Goal: Information Seeking & Learning: Check status

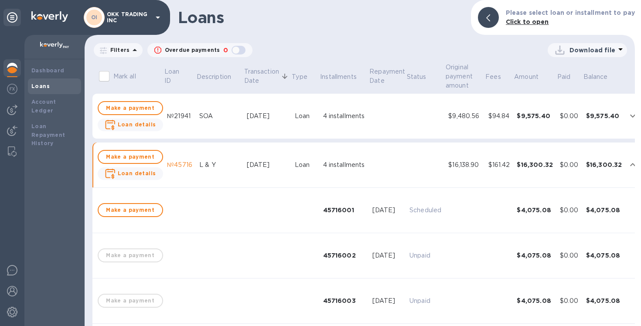
scroll to position [57, 3]
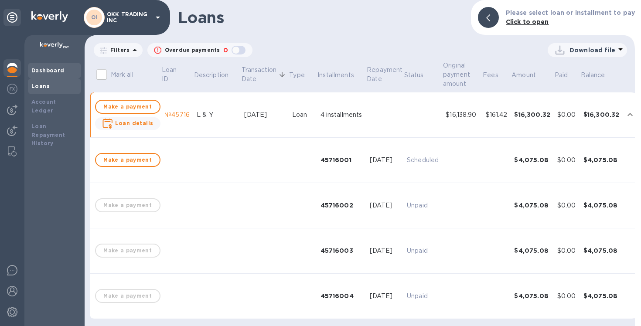
click at [40, 71] on b "Dashboard" at bounding box center [47, 70] width 33 height 7
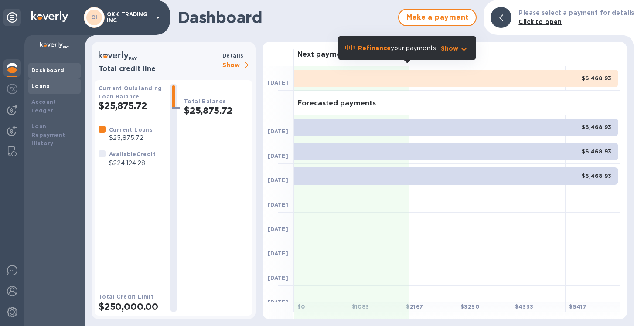
click at [53, 85] on div "Loans" at bounding box center [54, 86] width 46 height 9
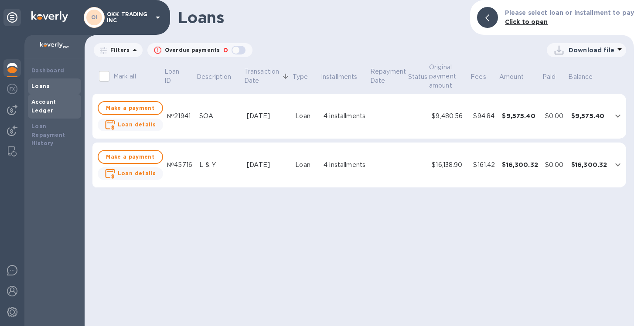
click at [56, 105] on b "Account Ledger" at bounding box center [43, 106] width 25 height 15
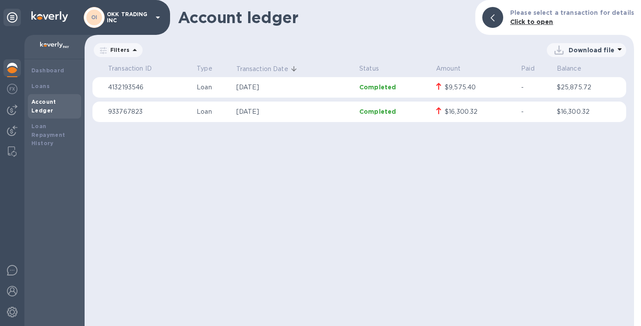
click at [245, 87] on p "[DATE]" at bounding box center [294, 87] width 116 height 9
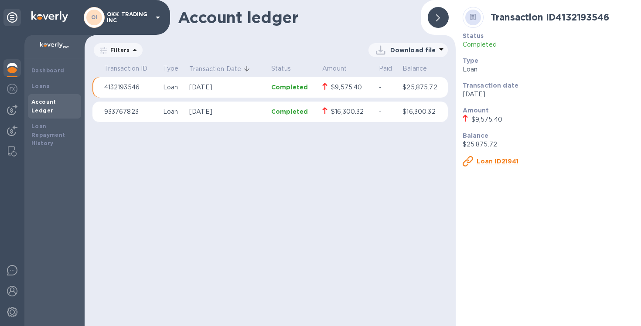
click at [251, 111] on p "[DATE]" at bounding box center [226, 111] width 75 height 9
click at [513, 163] on u "Loan ID45716" at bounding box center [499, 161] width 44 height 7
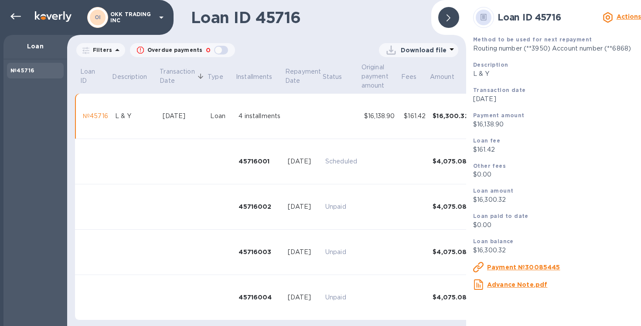
click at [448, 19] on icon at bounding box center [449, 17] width 4 height 7
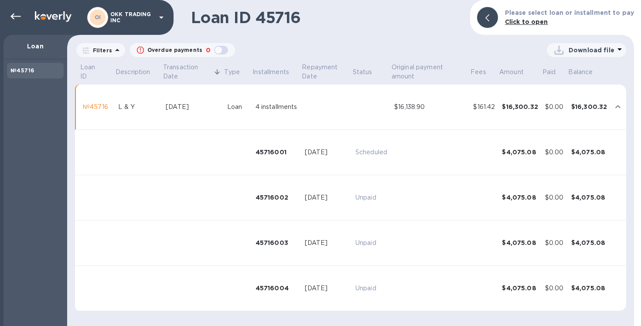
click at [524, 21] on b "Click to open" at bounding box center [526, 21] width 43 height 7
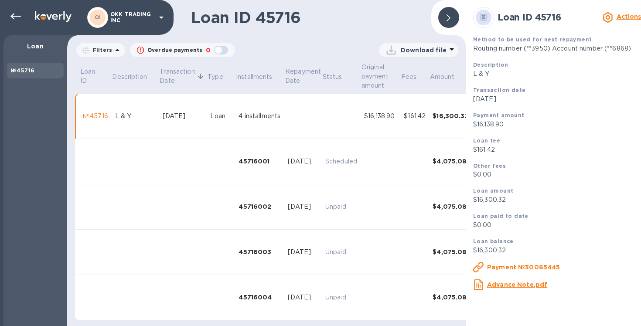
click at [525, 286] on u "Advance Note.pdf" at bounding box center [517, 284] width 60 height 7
click at [10, 16] on div at bounding box center [15, 16] width 17 height 17
click at [36, 56] on div "Loan" at bounding box center [35, 47] width 64 height 24
click at [449, 14] on span at bounding box center [449, 18] width 4 height 8
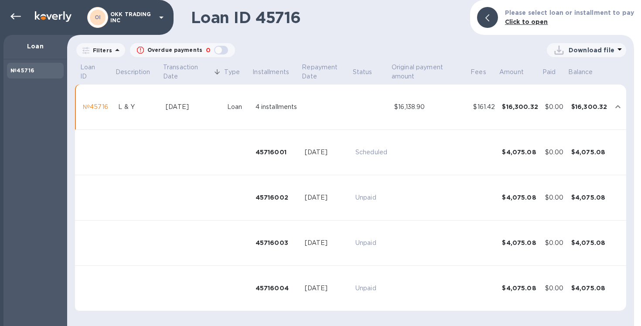
click at [113, 49] on icon at bounding box center [117, 50] width 10 height 10
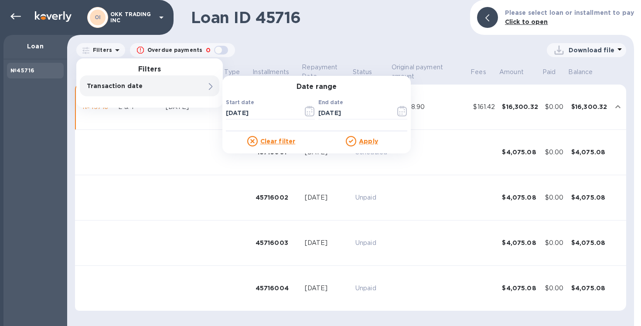
click at [270, 140] on u "Clear filter" at bounding box center [277, 141] width 35 height 7
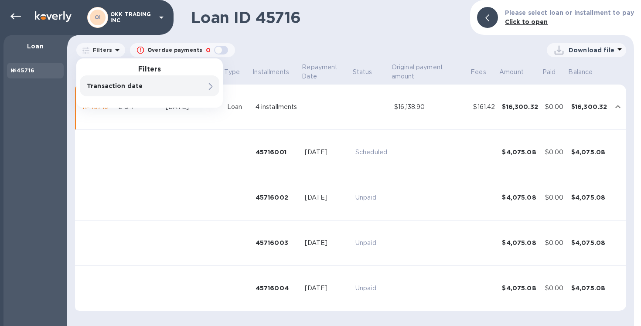
click at [162, 16] on icon at bounding box center [161, 17] width 10 height 10
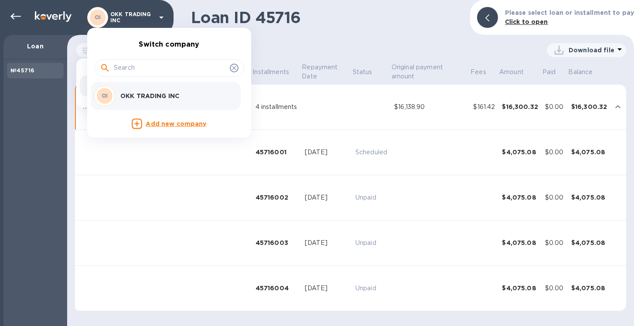
click at [51, 140] on div at bounding box center [320, 163] width 641 height 326
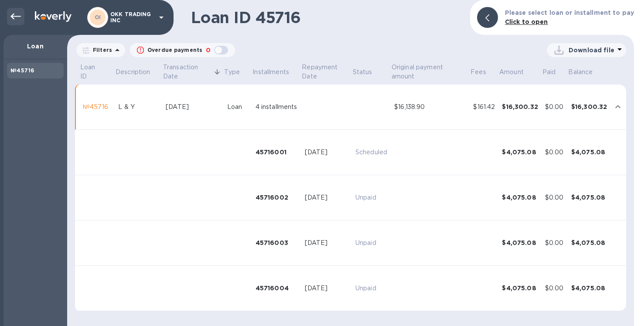
click at [18, 16] on icon at bounding box center [15, 17] width 10 height 6
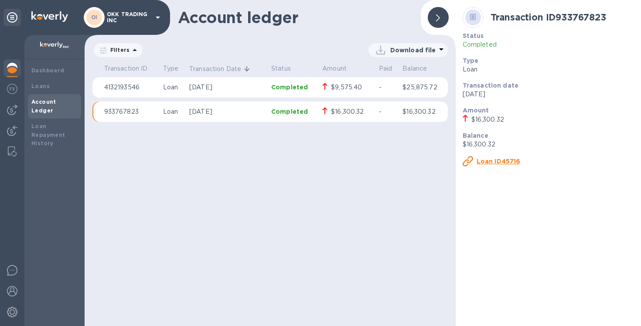
click at [136, 88] on p "4132193546" at bounding box center [130, 87] width 52 height 9
click at [491, 162] on u "Loan ID21941" at bounding box center [498, 161] width 42 height 7
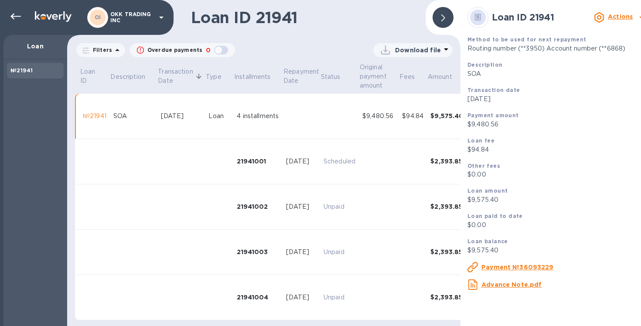
click at [513, 288] on u "Advance Note.pdf" at bounding box center [512, 284] width 60 height 7
